Goal: Information Seeking & Learning: Find contact information

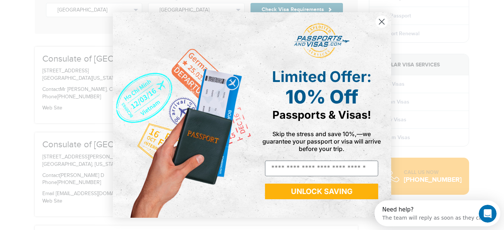
click at [384, 22] on circle "Close dialog" at bounding box center [382, 22] width 12 height 12
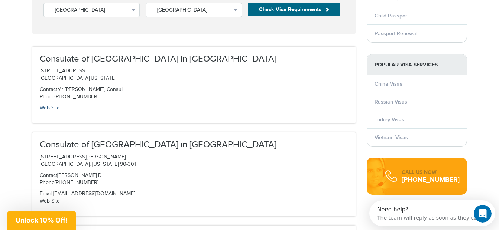
click at [49, 110] on link "Web Site" at bounding box center [50, 108] width 20 height 6
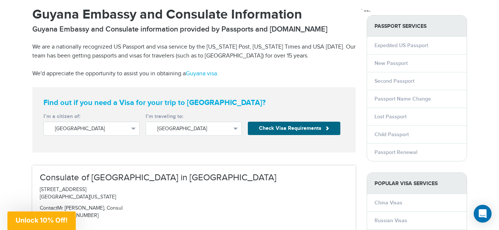
scroll to position [74, 0]
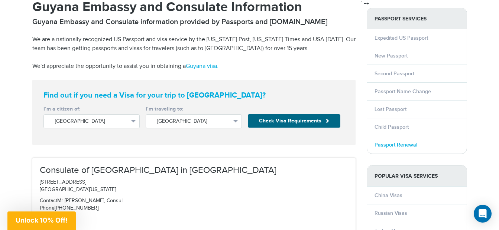
click at [408, 145] on link "Passport Renewal" at bounding box center [395, 145] width 43 height 6
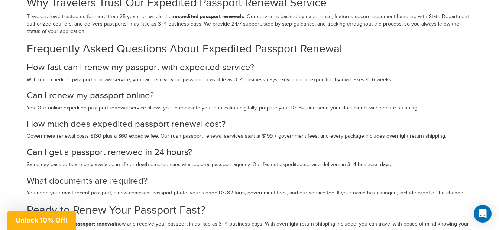
scroll to position [1485, 0]
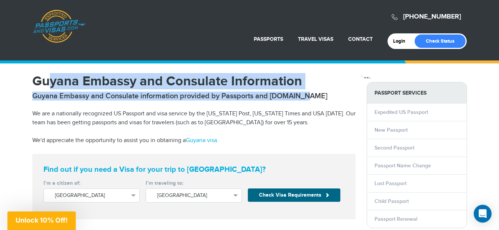
drag, startPoint x: 37, startPoint y: 81, endPoint x: 311, endPoint y: 88, distance: 274.1
click at [311, 88] on article "Guyana Embassy and Consulate Information Guyana Embassy and Consulate informati…" at bounding box center [193, 110] width 323 height 71
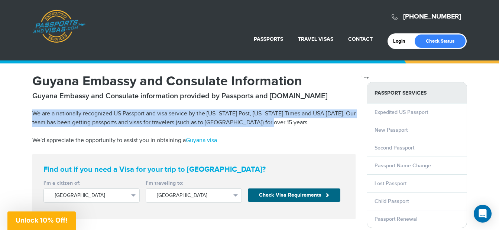
drag, startPoint x: 30, startPoint y: 112, endPoint x: 307, endPoint y: 120, distance: 277.4
